Goal: Task Accomplishment & Management: Complete application form

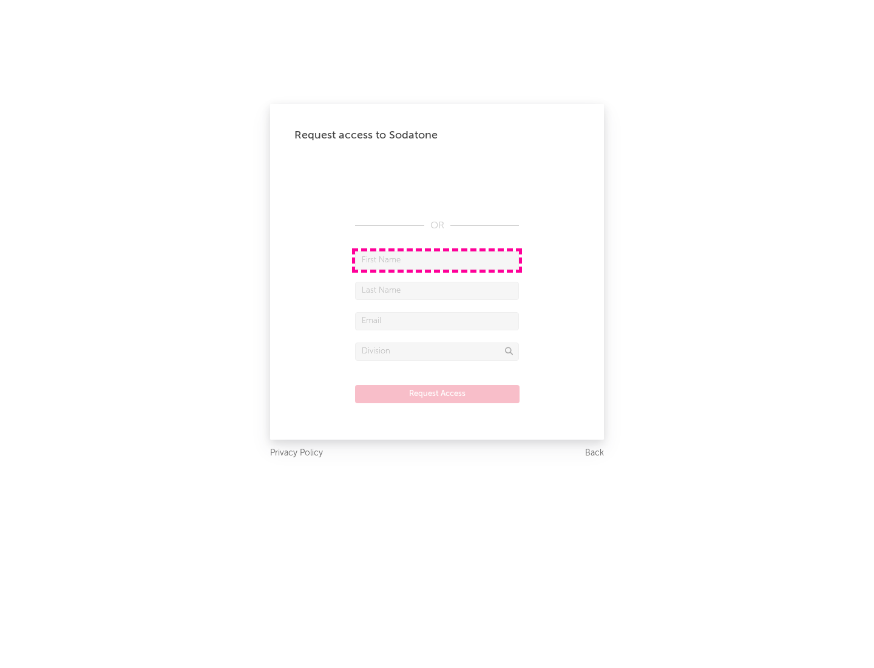
click at [437, 260] on input "text" at bounding box center [437, 260] width 164 height 18
type input "[PERSON_NAME]"
click at [437, 290] on input "text" at bounding box center [437, 291] width 164 height 18
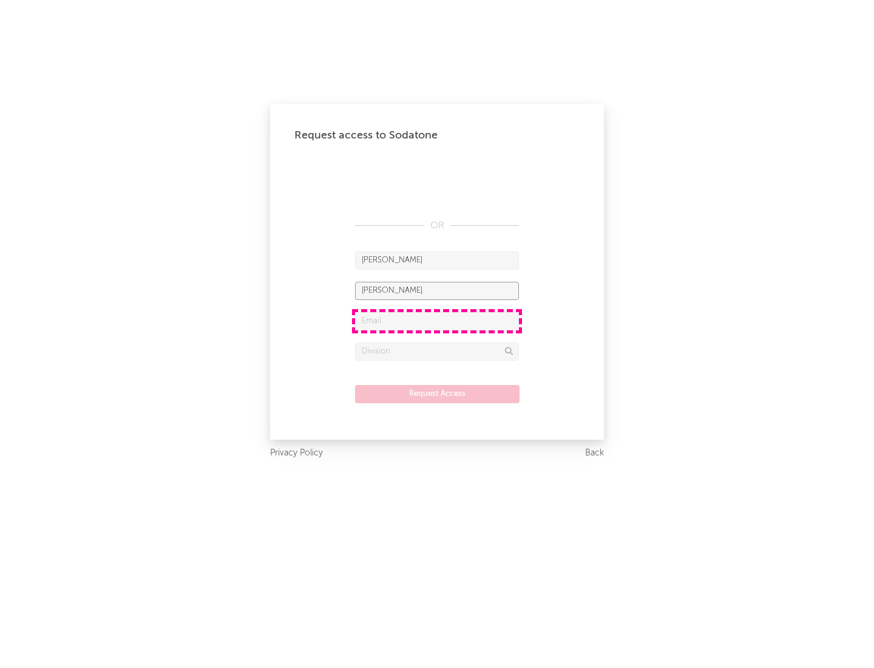
type input "[PERSON_NAME]"
click at [437, 321] on input "text" at bounding box center [437, 321] width 164 height 18
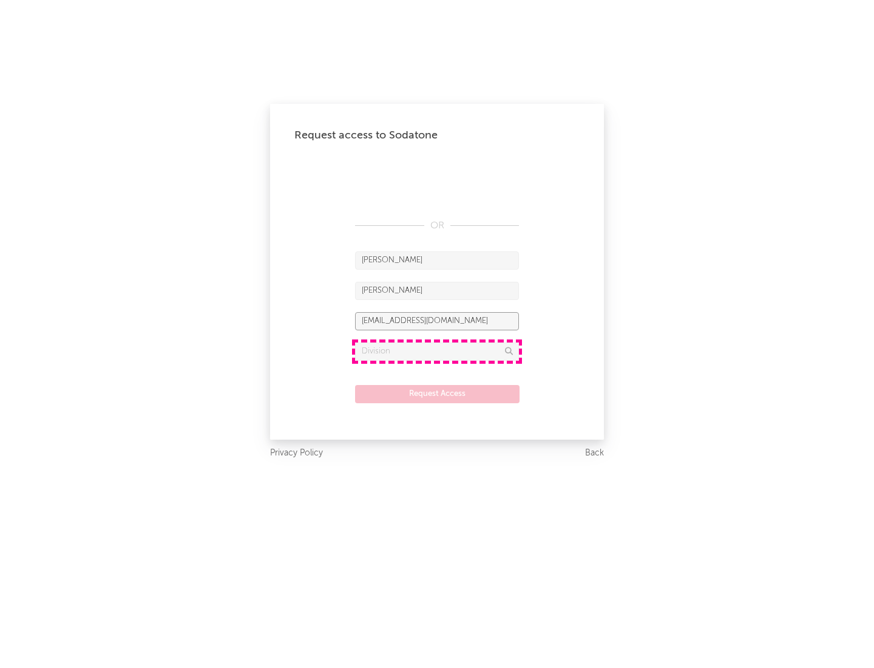
type input "[EMAIL_ADDRESS][DOMAIN_NAME]"
click at [437, 351] on input "text" at bounding box center [437, 352] width 164 height 18
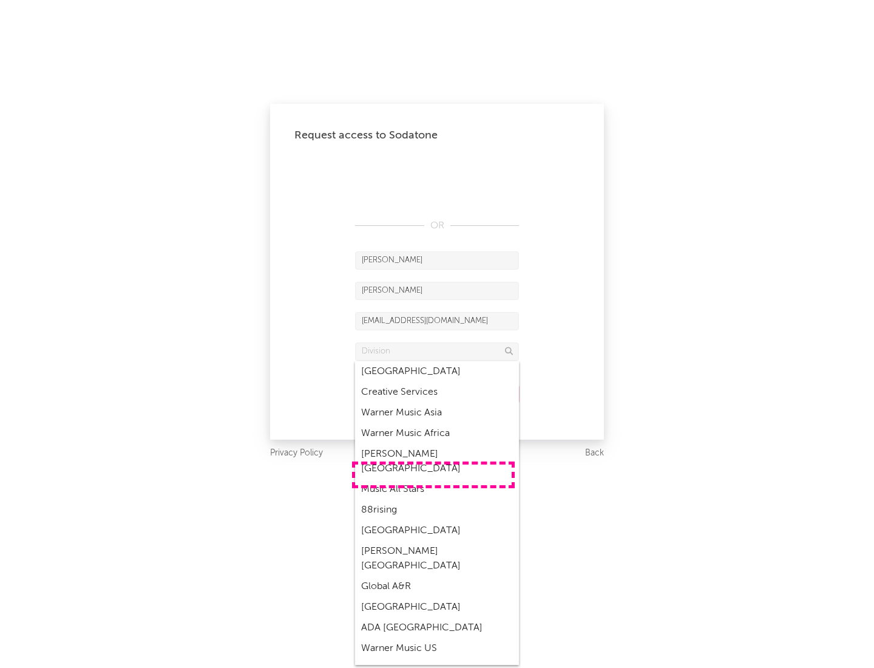
click at [434, 479] on div "Music All Stars" at bounding box center [437, 489] width 164 height 21
type input "Music All Stars"
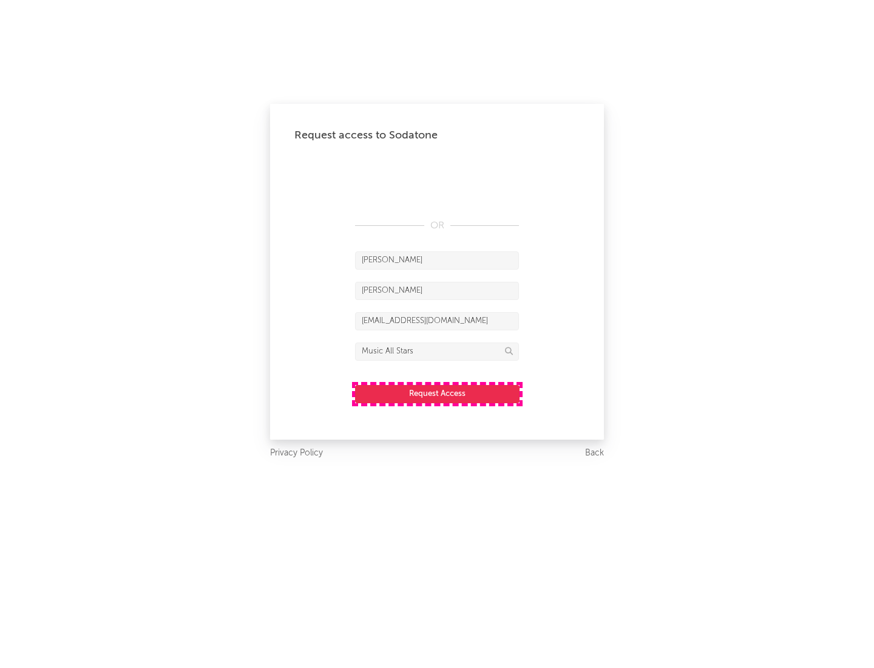
click at [437, 394] on button "Request Access" at bounding box center [437, 394] width 165 height 18
